Goal: Information Seeking & Learning: Learn about a topic

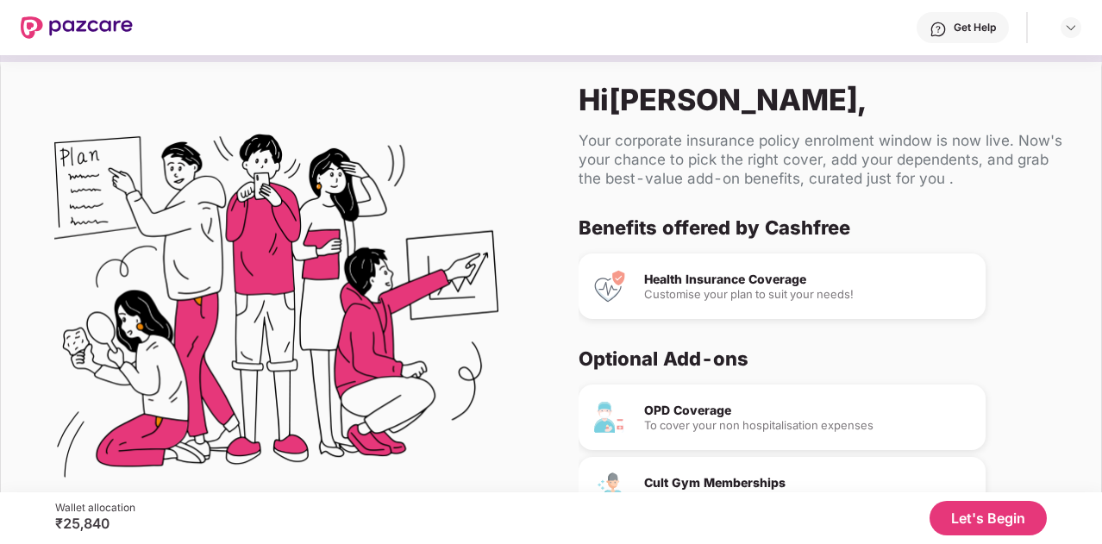
click at [996, 517] on button "Let's Begin" at bounding box center [987, 518] width 117 height 34
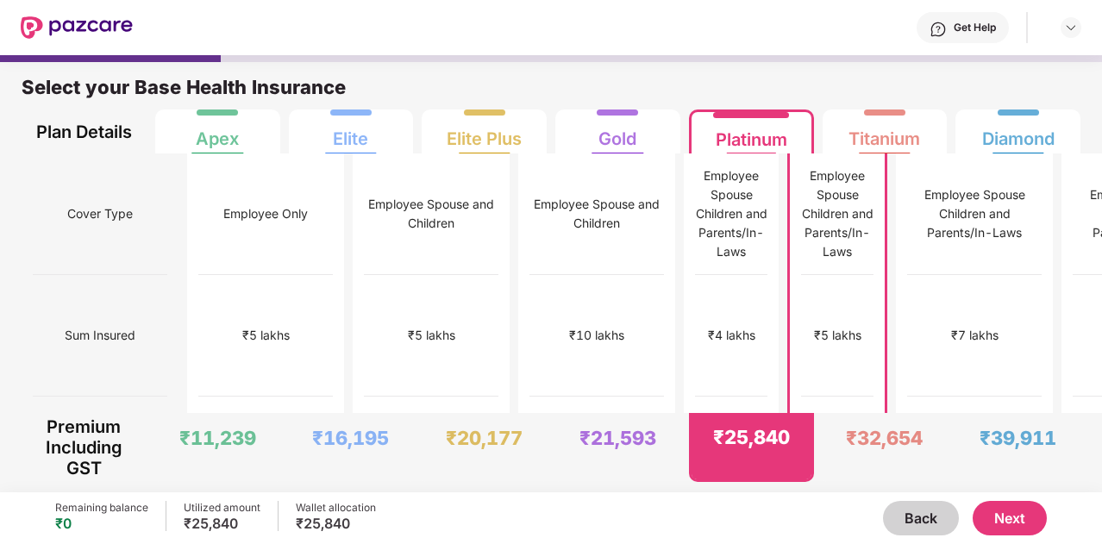
click at [996, 517] on button "Next" at bounding box center [1010, 518] width 74 height 34
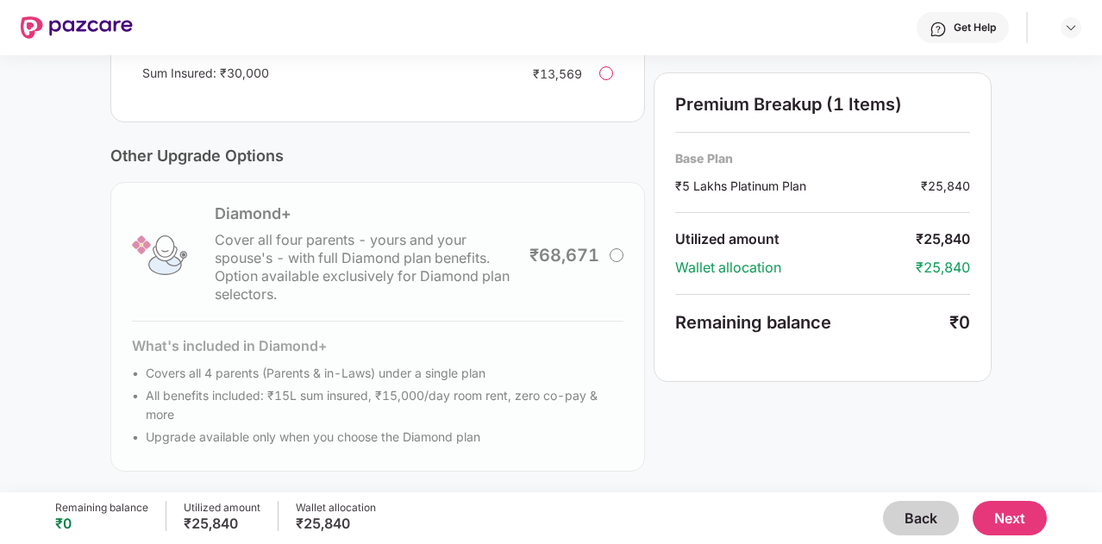
scroll to position [585, 0]
click at [1056, 316] on div "Current Base Plan Change ₹5 Lakhs Platinum Plan You, Spouse, 2 dependent Kids a…" at bounding box center [551, 9] width 1102 height 967
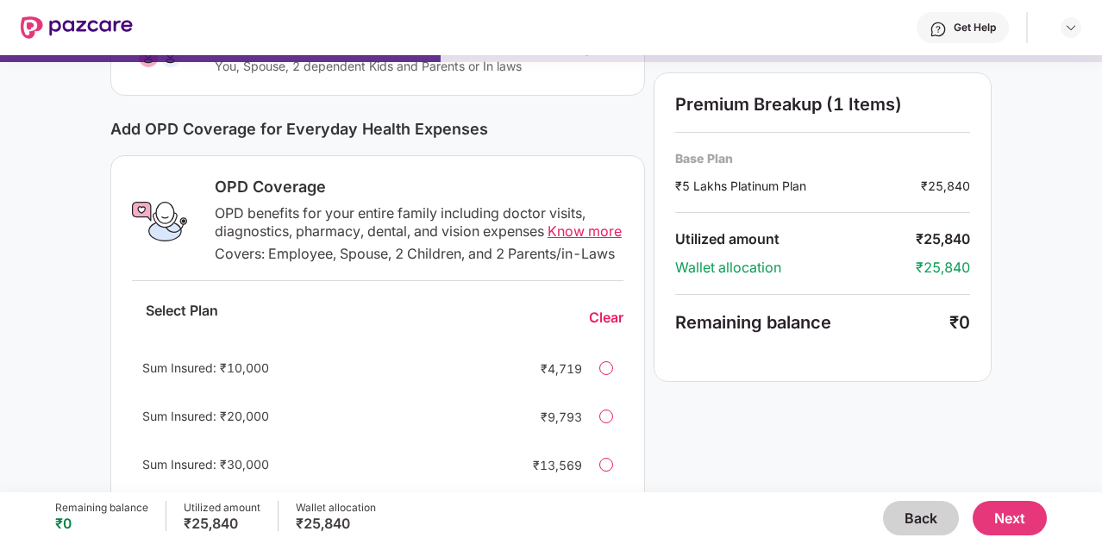
scroll to position [180, 0]
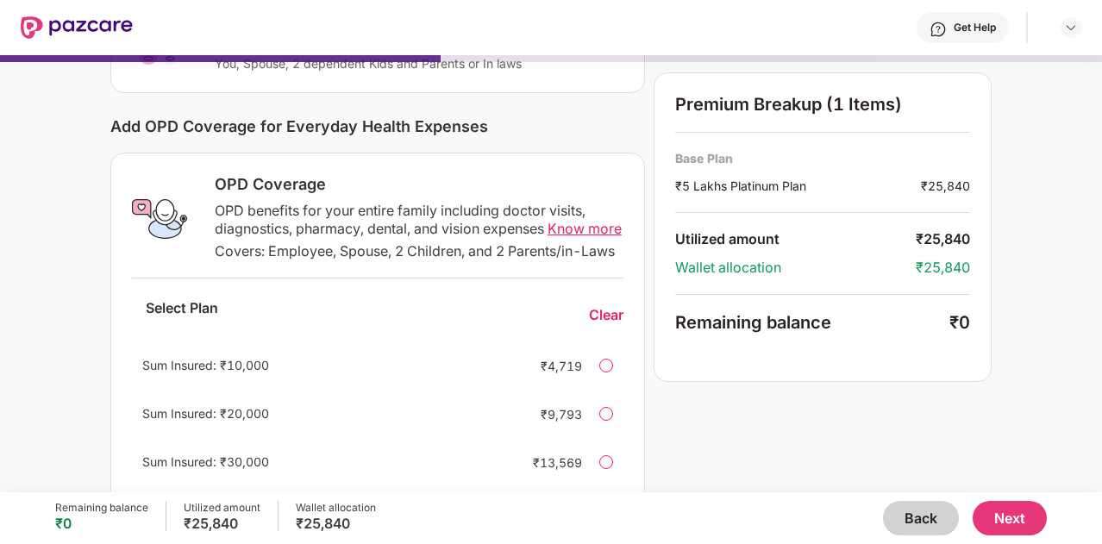
click at [559, 226] on span "Know more" at bounding box center [585, 228] width 74 height 17
